Goal: Task Accomplishment & Management: Use online tool/utility

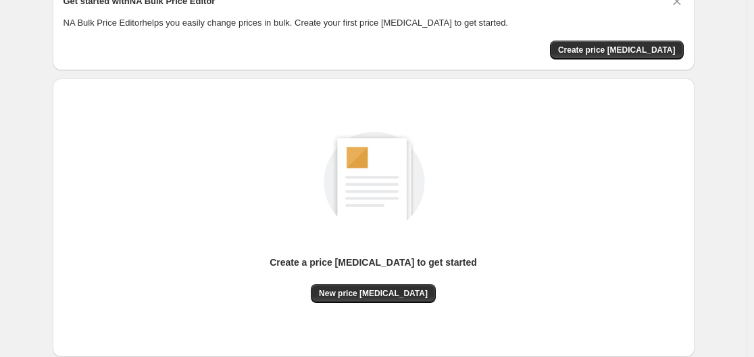
scroll to position [135, 0]
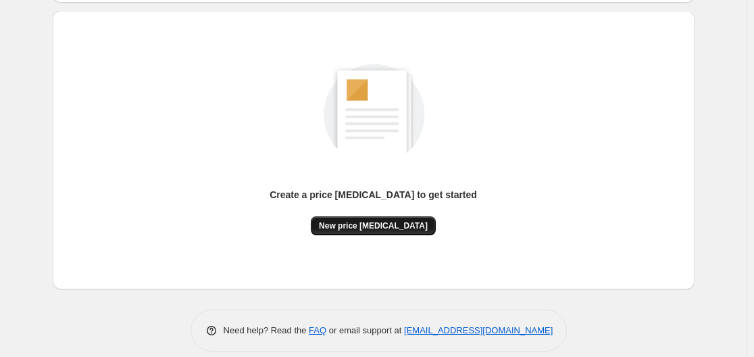
click at [380, 218] on button "New price [MEDICAL_DATA]" at bounding box center [373, 225] width 125 height 19
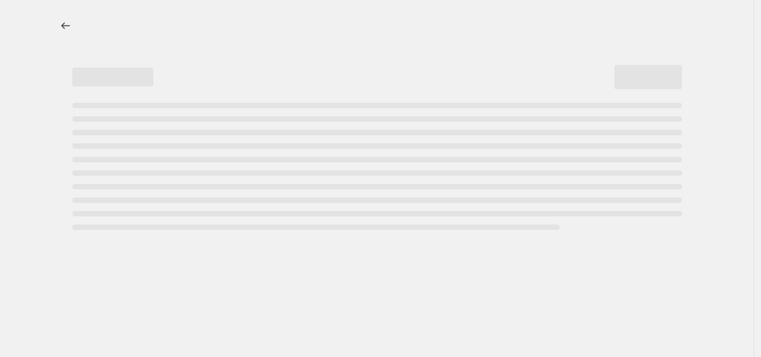
select select "percentage"
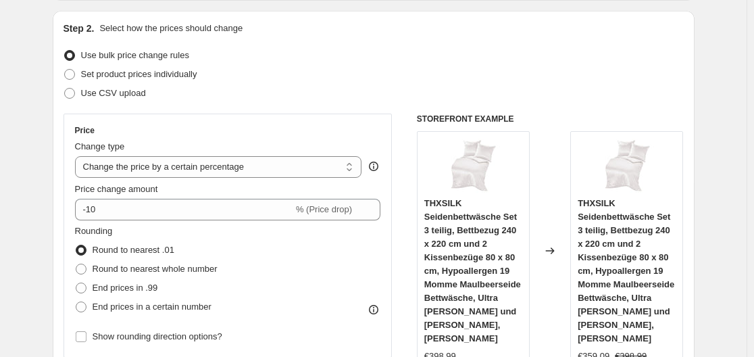
scroll to position [203, 0]
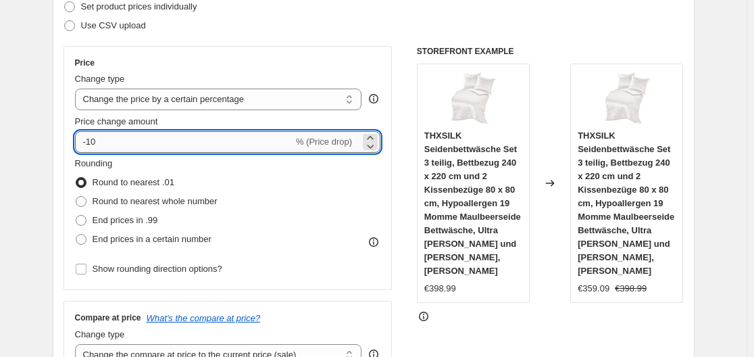
drag, startPoint x: 91, startPoint y: 139, endPoint x: 126, endPoint y: 141, distance: 35.2
click at [126, 141] on input "-10" at bounding box center [184, 142] width 218 height 22
type input "-30"
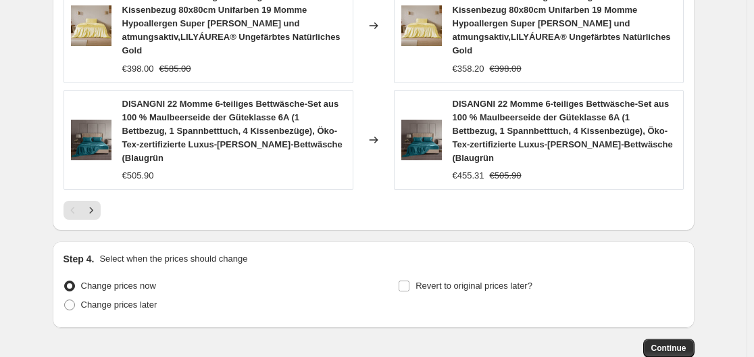
scroll to position [1151, 0]
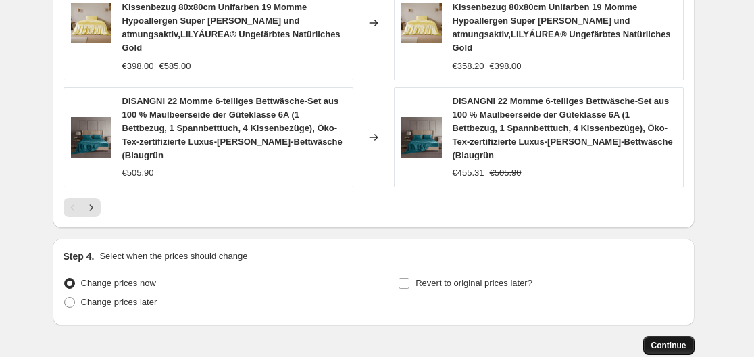
type input "-30"
click at [662, 340] on span "Continue" at bounding box center [668, 345] width 35 height 11
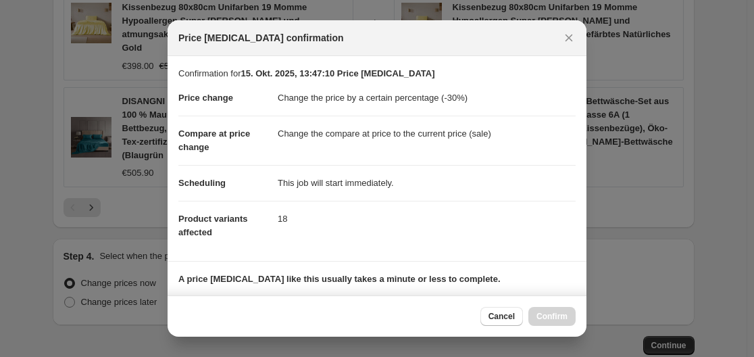
scroll to position [212, 0]
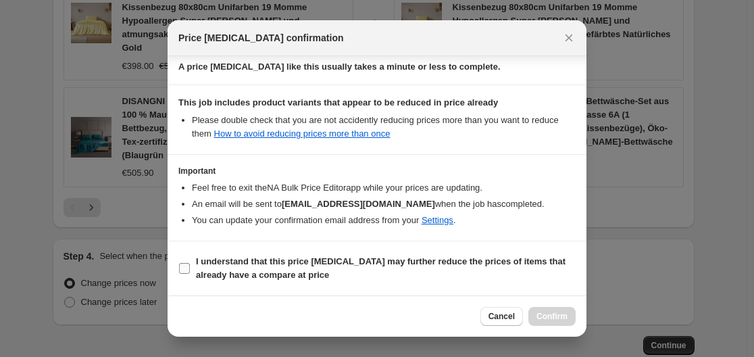
click at [185, 264] on input "I understand that this price [MEDICAL_DATA] may further reduce the prices of it…" at bounding box center [184, 268] width 11 height 11
checkbox input "true"
click at [550, 316] on span "Confirm" at bounding box center [551, 316] width 31 height 11
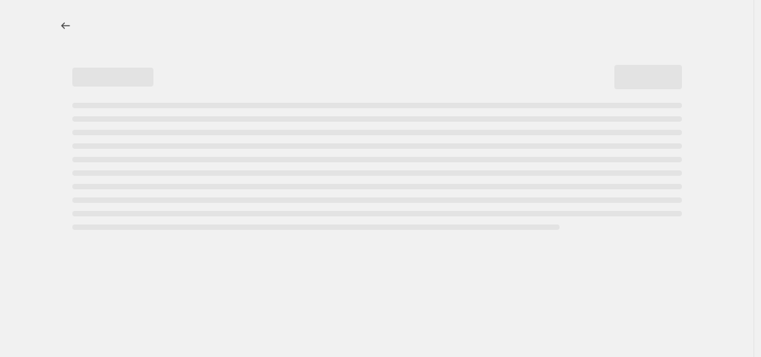
select select "percentage"
